Goal: Navigation & Orientation: Find specific page/section

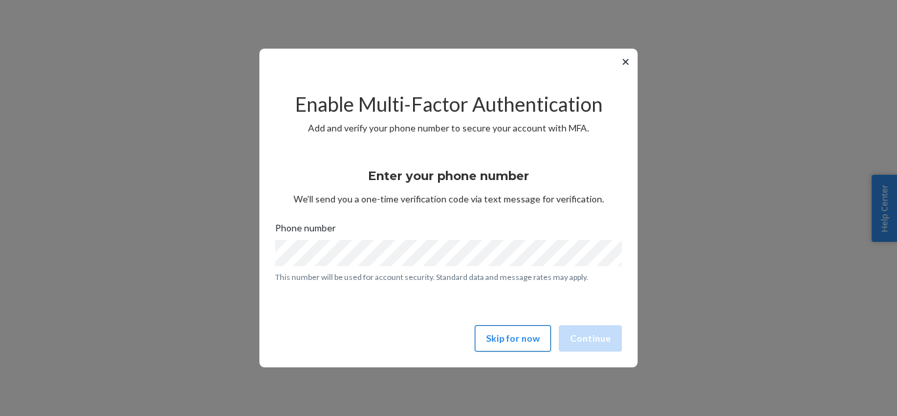
click at [533, 336] on button "Skip for now" at bounding box center [513, 338] width 76 height 26
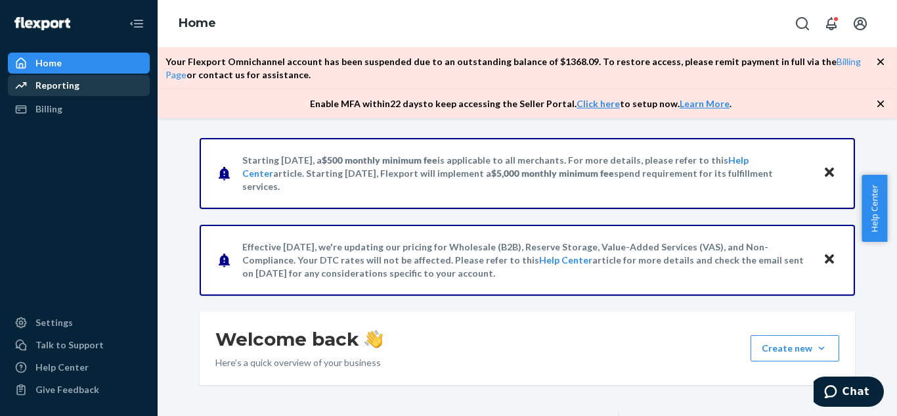
click at [44, 81] on div "Reporting" at bounding box center [57, 85] width 44 height 13
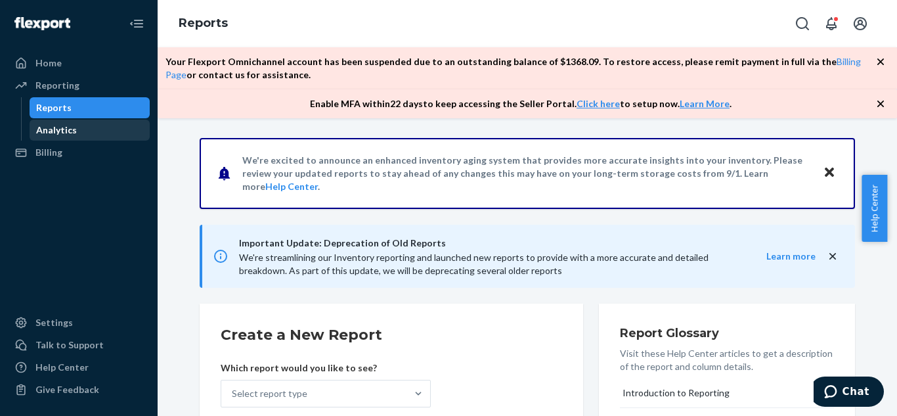
click at [66, 129] on div "Analytics" at bounding box center [56, 129] width 41 height 13
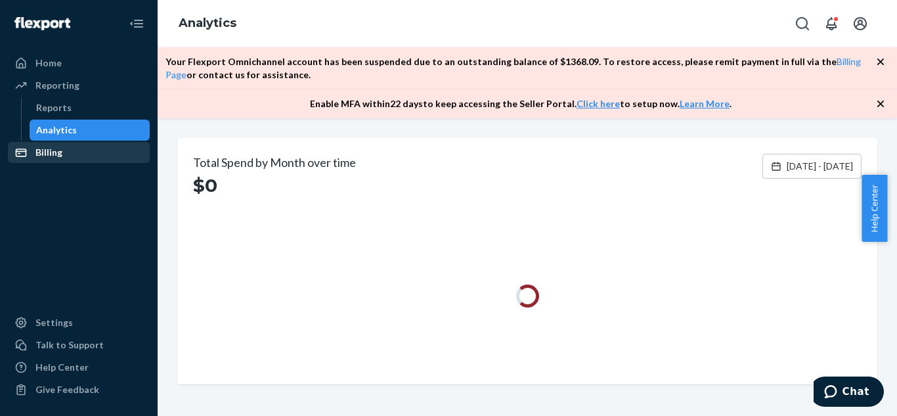
click at [46, 158] on div "Billing" at bounding box center [48, 152] width 27 height 13
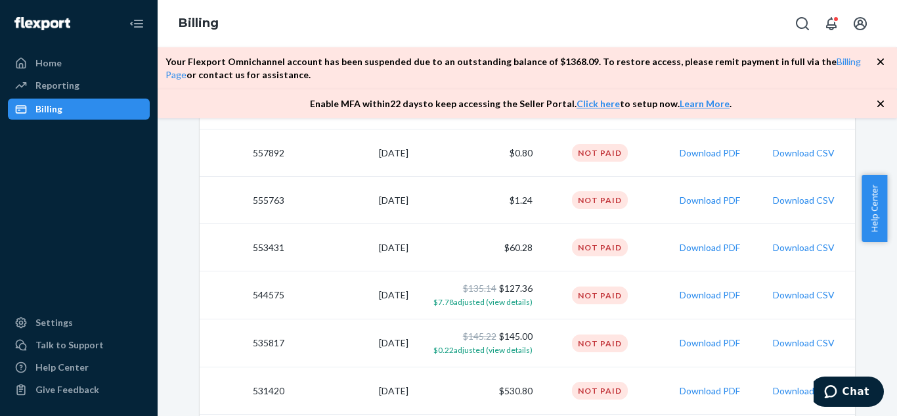
scroll to position [759, 0]
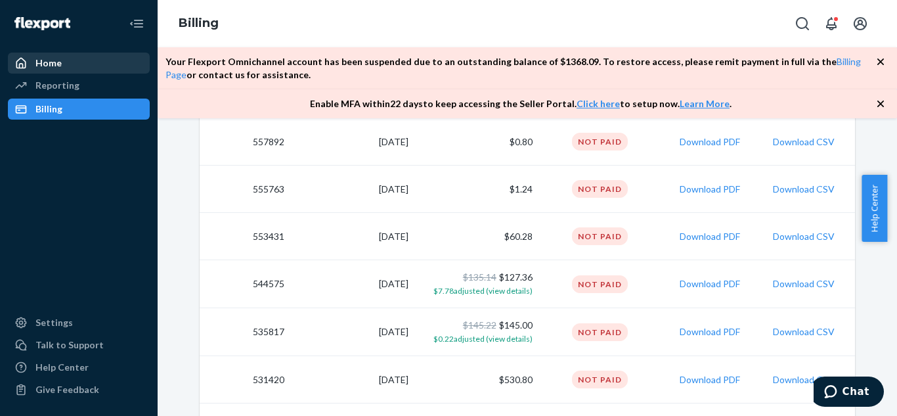
click at [66, 68] on div "Home" at bounding box center [78, 63] width 139 height 18
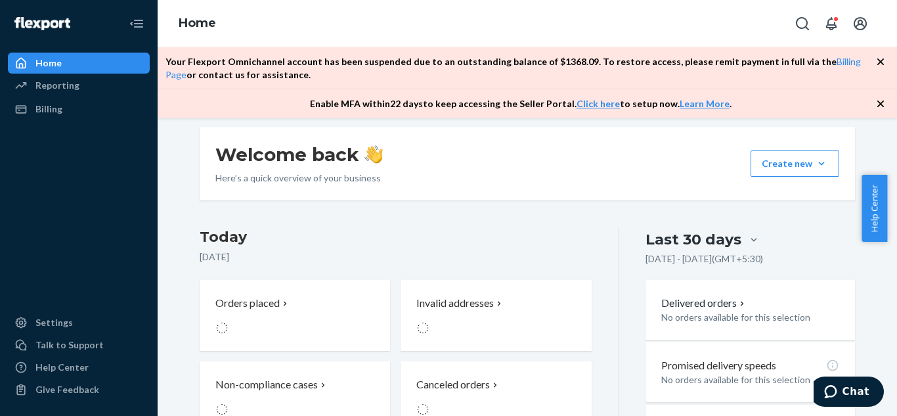
scroll to position [338, 0]
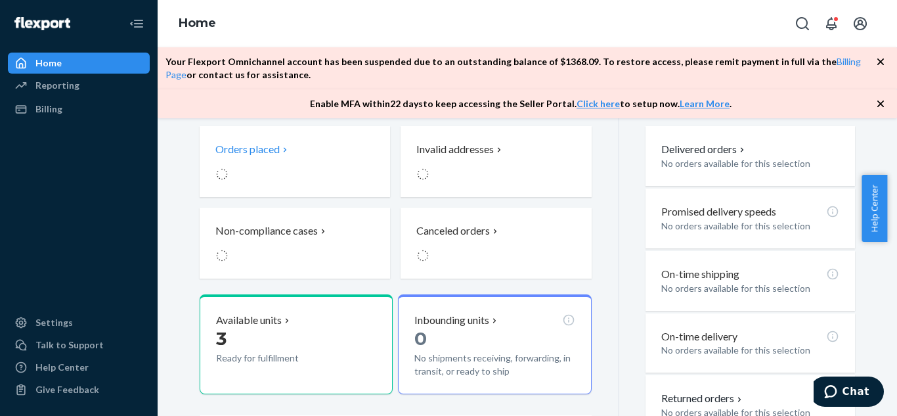
click at [268, 151] on p "Orders placed" at bounding box center [247, 149] width 64 height 15
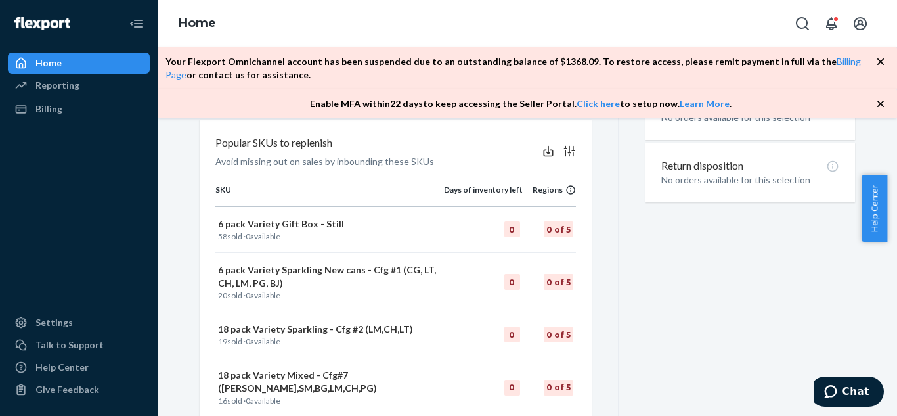
scroll to position [634, 0]
click at [310, 223] on p "6 pack Variety Gift Box - Still" at bounding box center [329, 222] width 223 height 13
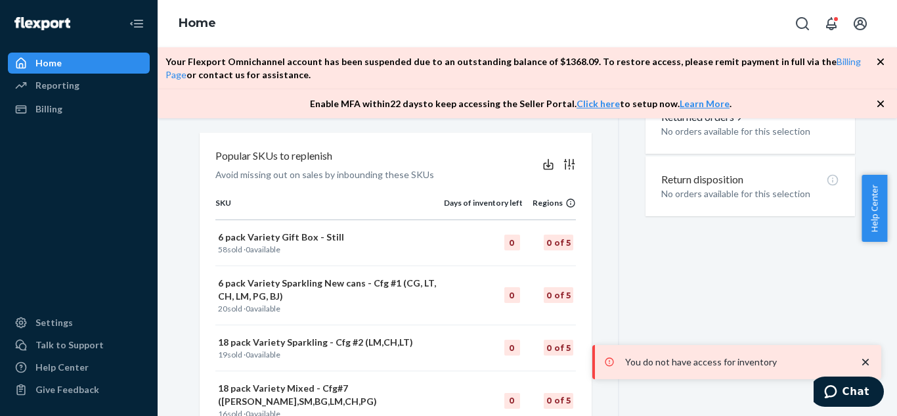
scroll to position [762, 0]
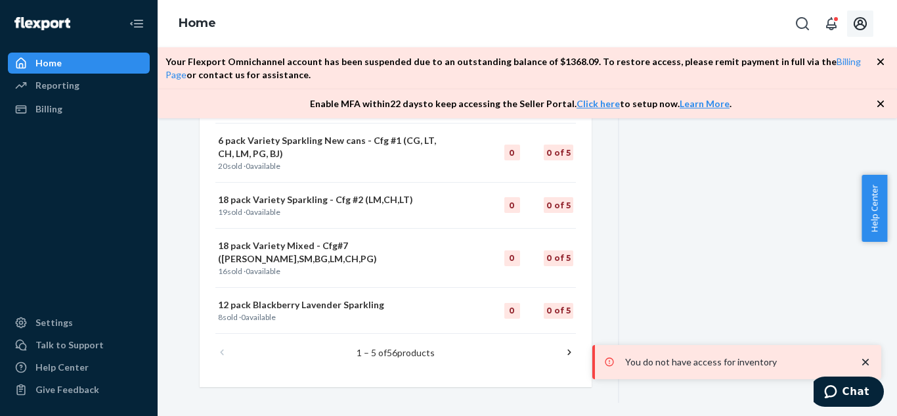
click at [858, 26] on icon "Open account menu" at bounding box center [860, 24] width 16 height 16
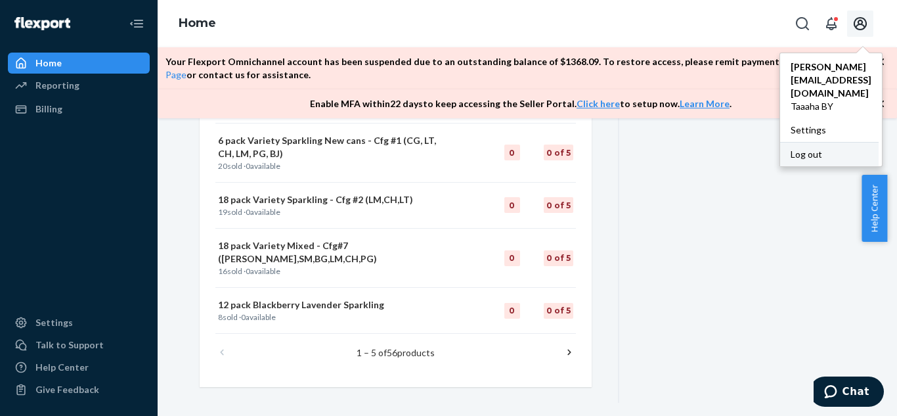
click at [781, 142] on div "Log out" at bounding box center [829, 154] width 99 height 24
